Goal: Information Seeking & Learning: Stay updated

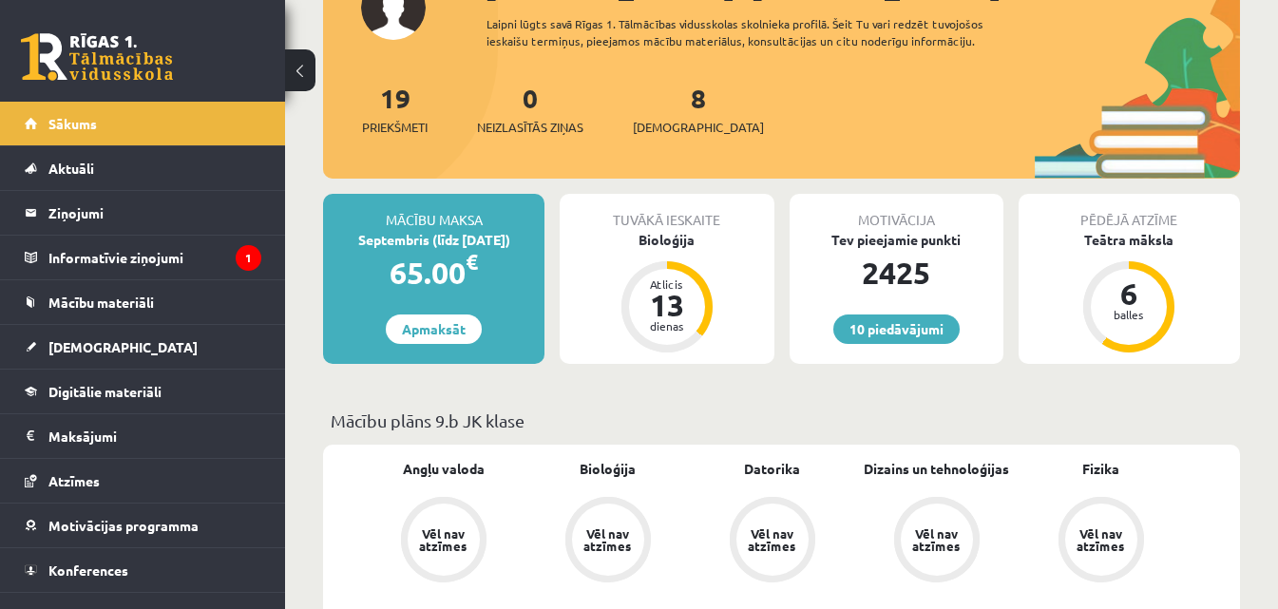
scroll to position [285, 0]
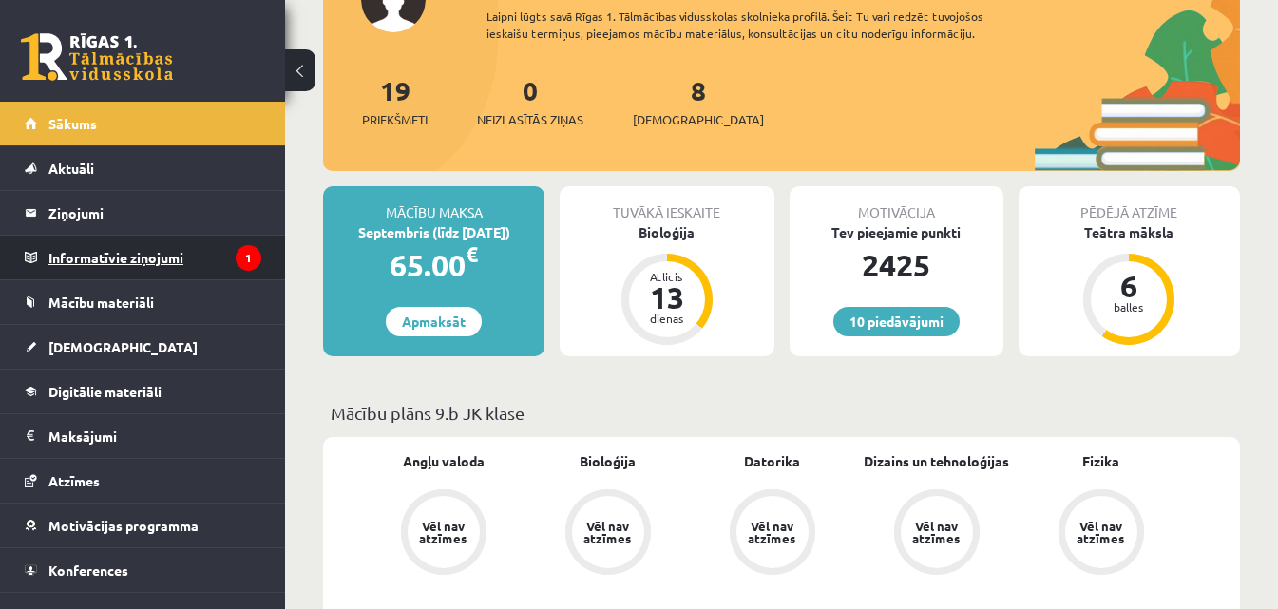
click at [122, 259] on legend "Informatīvie ziņojumi 1" at bounding box center [154, 258] width 213 height 44
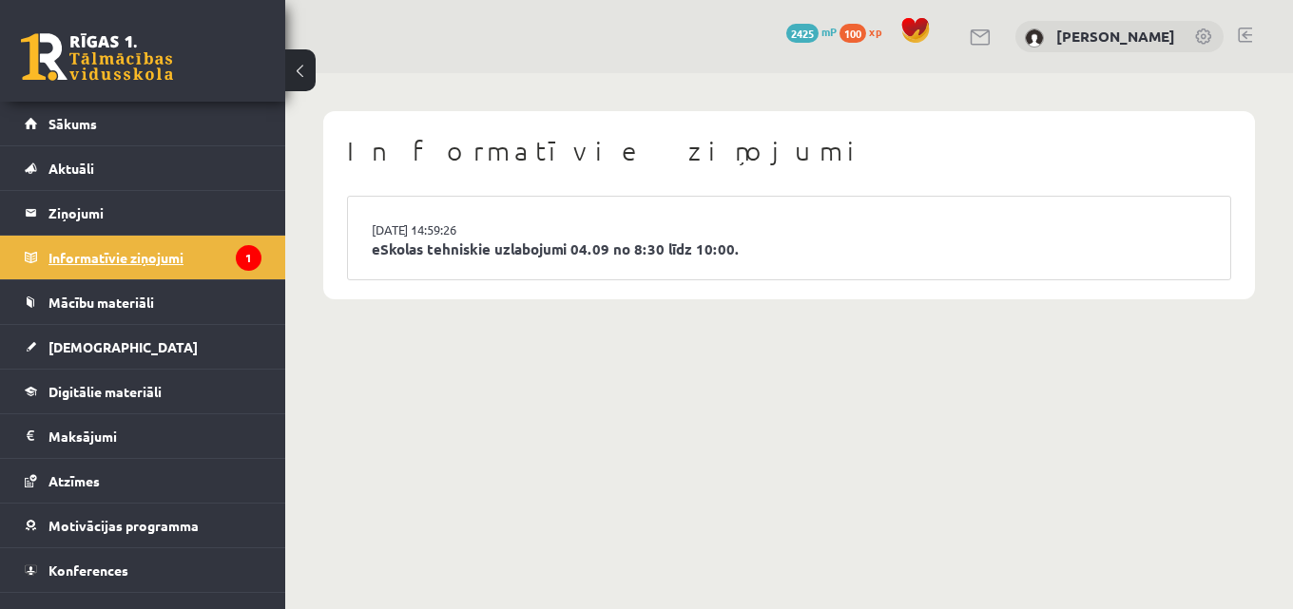
click at [122, 259] on legend "Informatīvie ziņojumi 1" at bounding box center [154, 258] width 213 height 44
click at [380, 262] on li "03.09.2025 14:59:26 eSkolas tehniskie uzlabojumi 04.09 no 8:30 līdz 10:00." at bounding box center [789, 238] width 882 height 83
click at [385, 245] on link "eSkolas tehniskie uzlabojumi 04.09 no 8:30 līdz 10:00." at bounding box center [789, 250] width 834 height 22
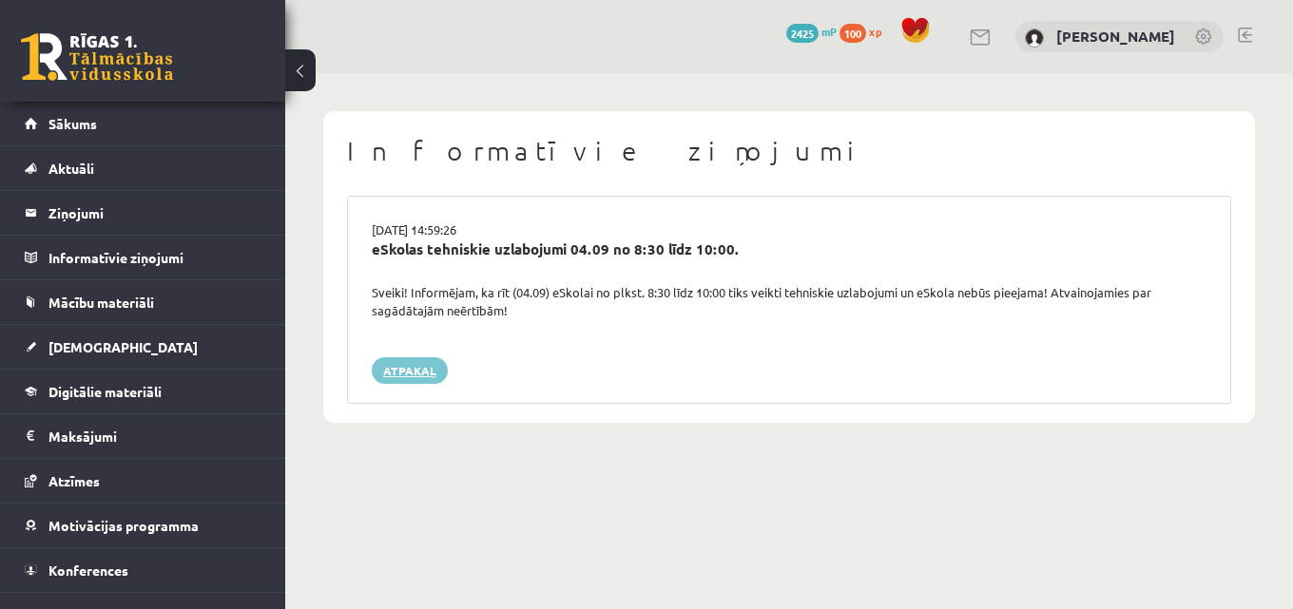
click at [406, 379] on link "Atpakaļ" at bounding box center [410, 370] width 76 height 27
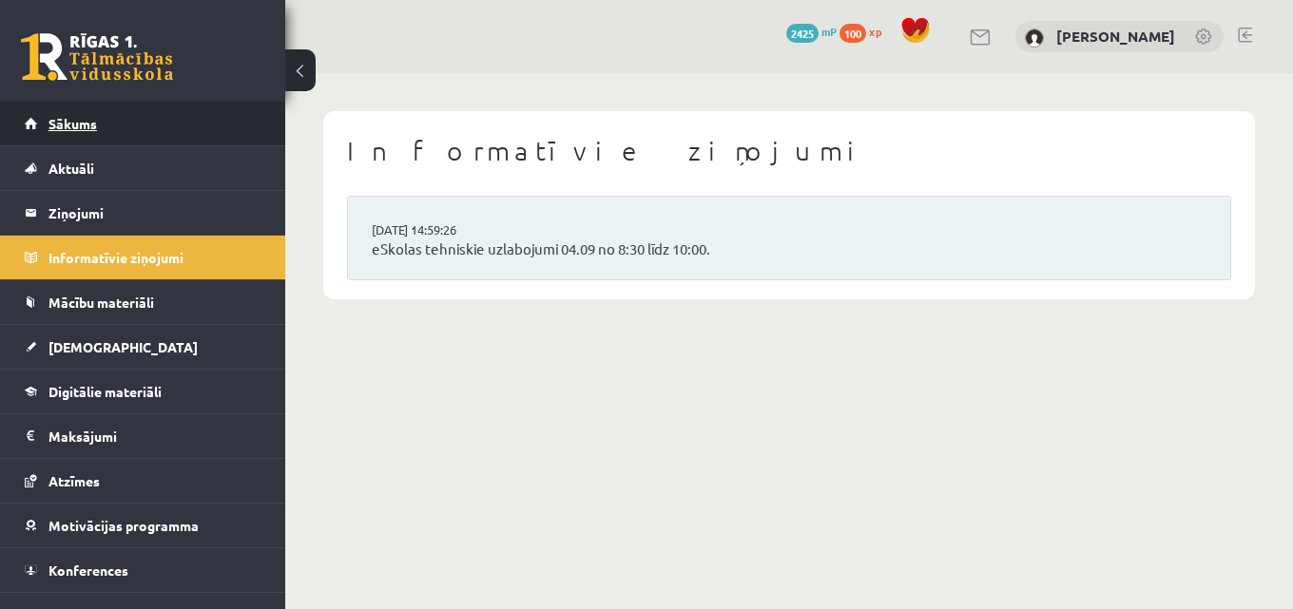
click at [113, 122] on link "Sākums" at bounding box center [143, 124] width 237 height 44
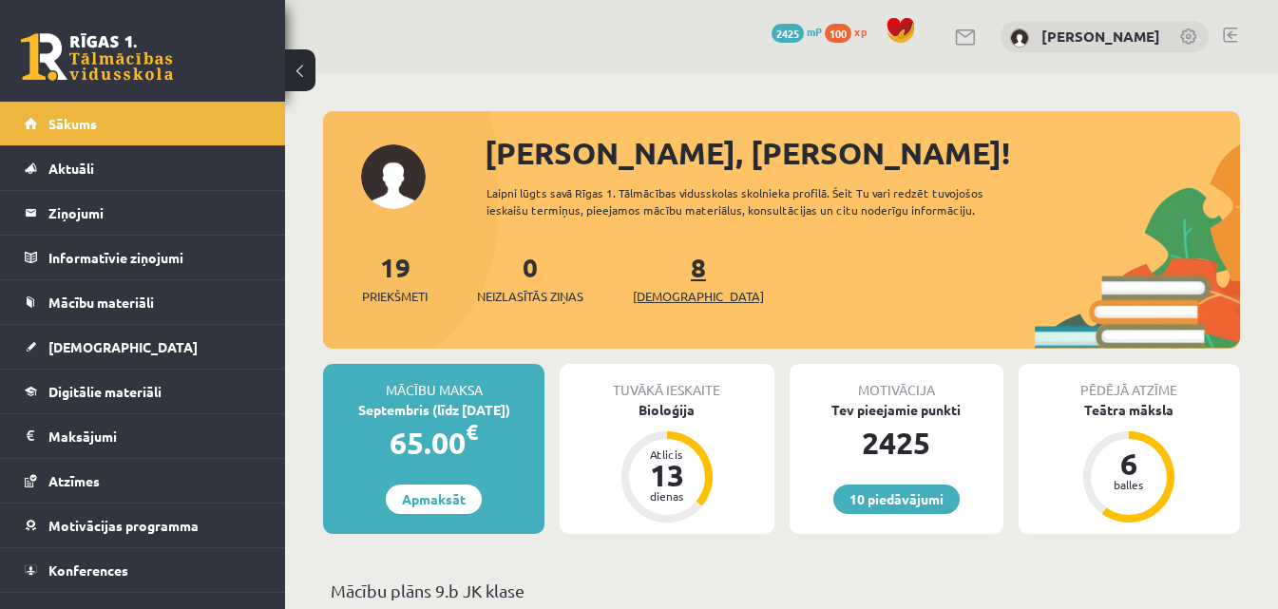
click at [679, 294] on span "[DEMOGRAPHIC_DATA]" at bounding box center [698, 296] width 131 height 19
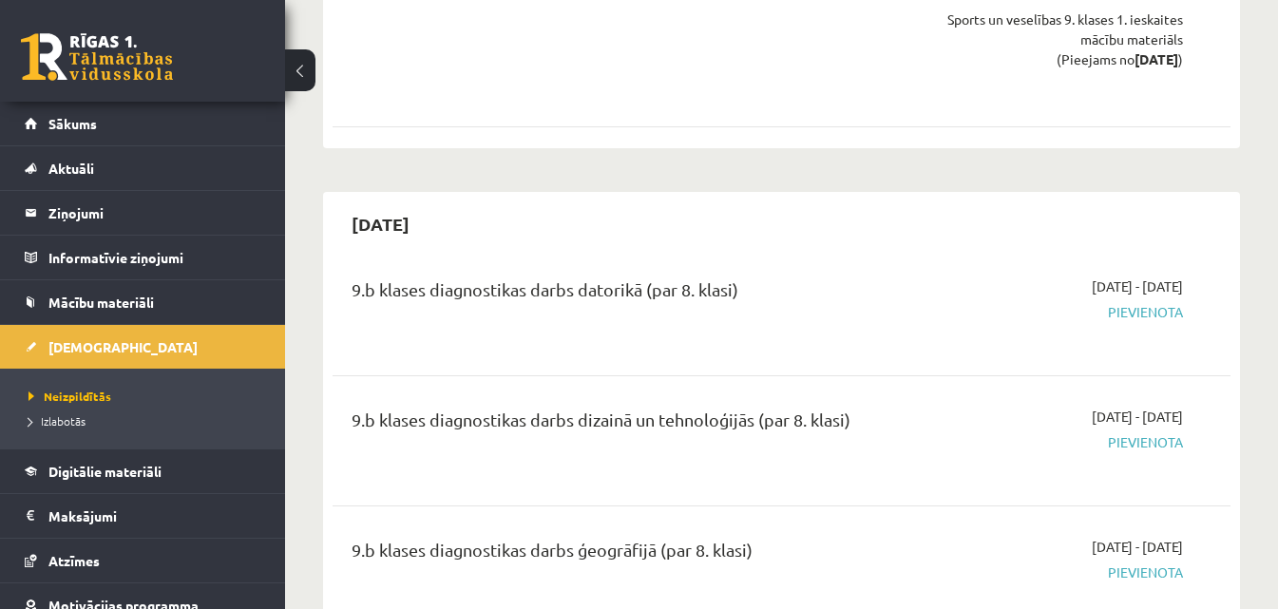
scroll to position [4182, 0]
